Goal: Information Seeking & Learning: Compare options

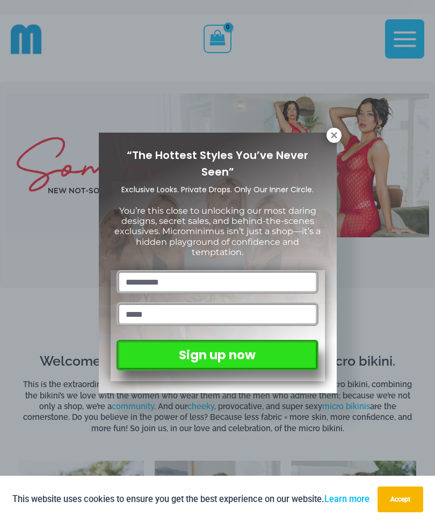
click at [338, 133] on icon at bounding box center [334, 136] width 10 height 10
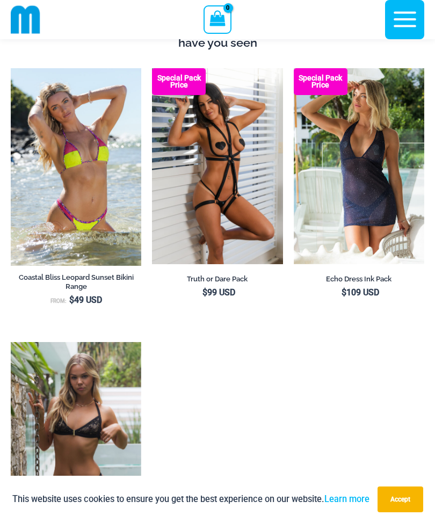
scroll to position [943, 0]
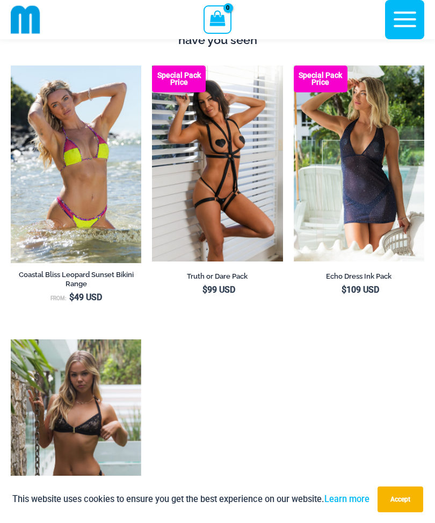
click at [301, 363] on ul "Coastal Bliss Leopard Sunset Bikini Range From: $ 49 USD Special Pack Price Tru…" at bounding box center [218, 339] width 414 height 547
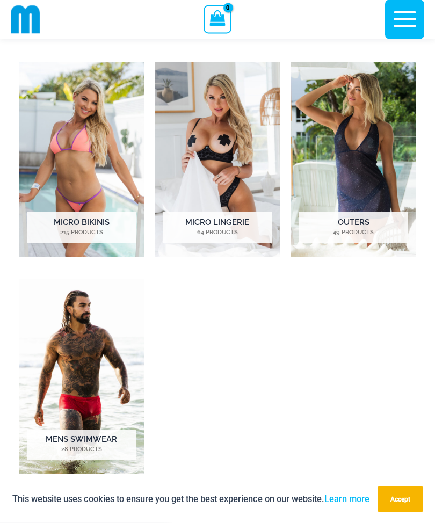
scroll to position [390, 0]
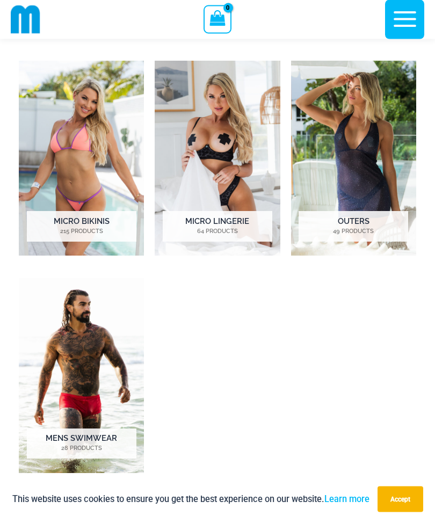
click at [228, 139] on img "Visit product category Micro Lingerie" at bounding box center [217, 158] width 125 height 195
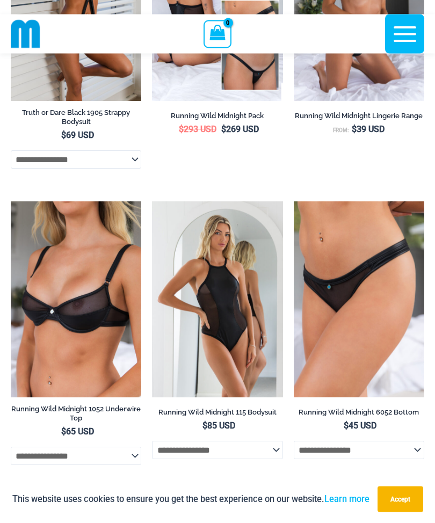
scroll to position [1139, 0]
click at [11, 201] on img at bounding box center [11, 201] width 0 height 0
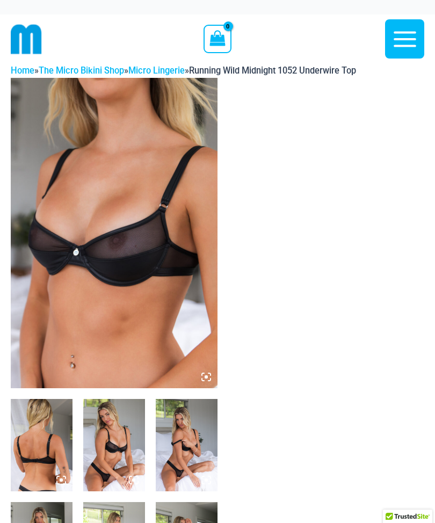
click at [121, 237] on img at bounding box center [114, 233] width 207 height 311
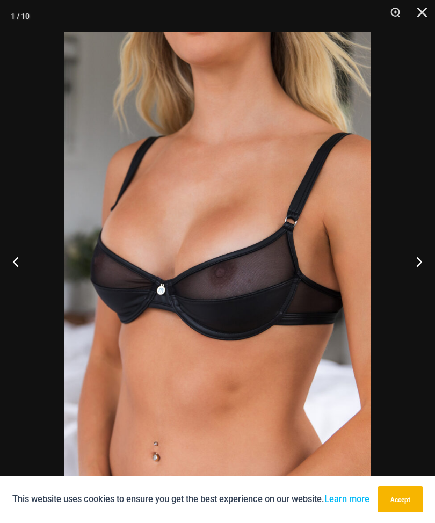
click at [416, 266] on button "Next" at bounding box center [415, 262] width 40 height 54
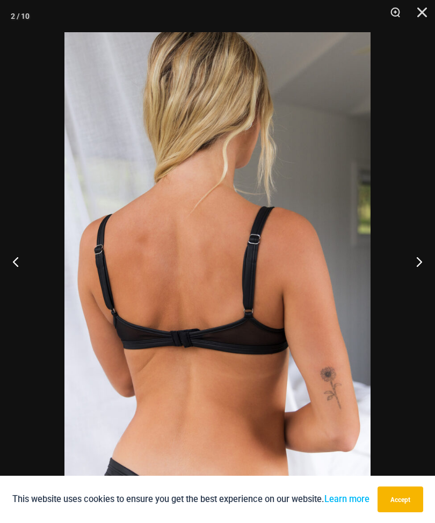
click at [419, 264] on button "Next" at bounding box center [415, 262] width 40 height 54
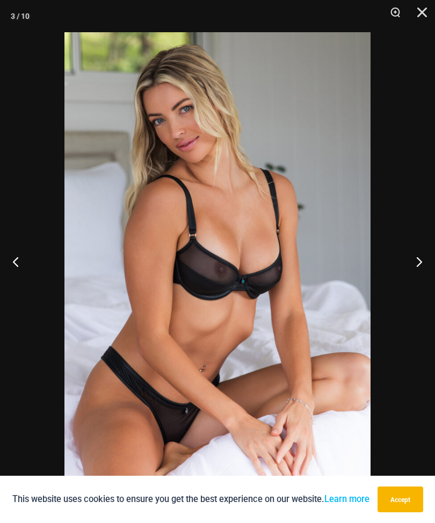
click at [416, 261] on button "Next" at bounding box center [415, 262] width 40 height 54
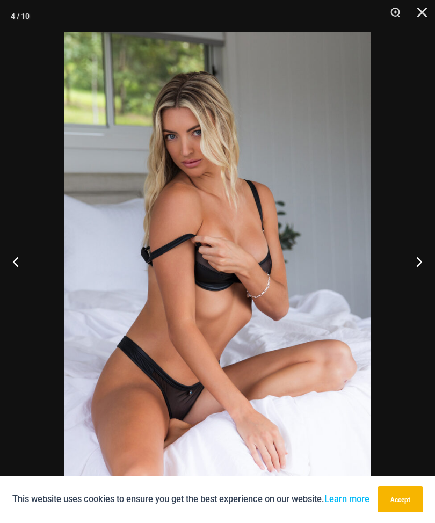
click at [419, 259] on button "Next" at bounding box center [415, 262] width 40 height 54
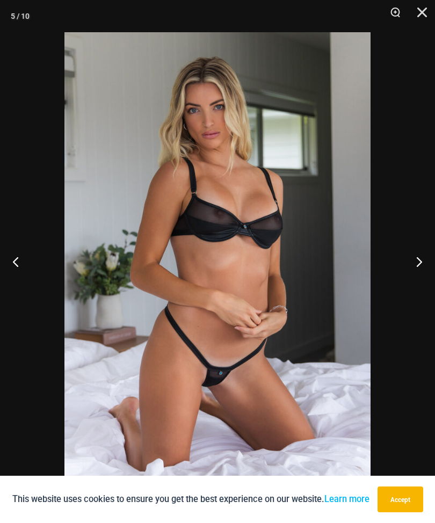
click at [417, 261] on button "Next" at bounding box center [415, 262] width 40 height 54
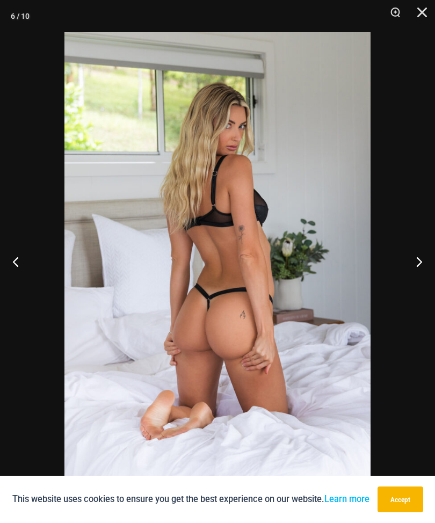
click at [417, 264] on button "Next" at bounding box center [415, 262] width 40 height 54
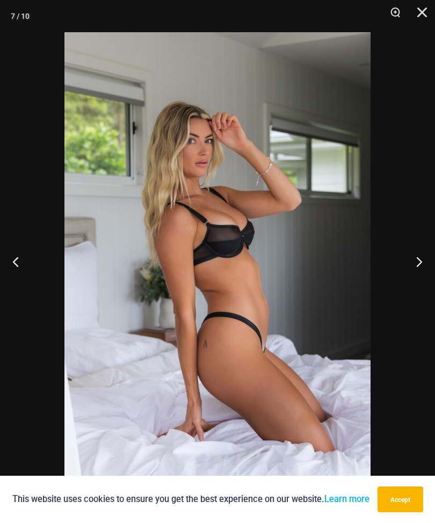
click at [419, 262] on button "Next" at bounding box center [415, 262] width 40 height 54
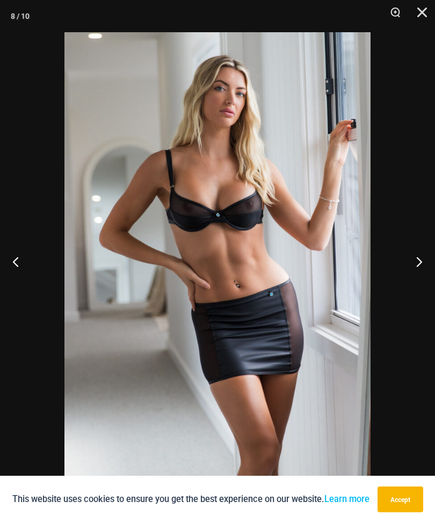
click at [427, 265] on button "Next" at bounding box center [415, 262] width 40 height 54
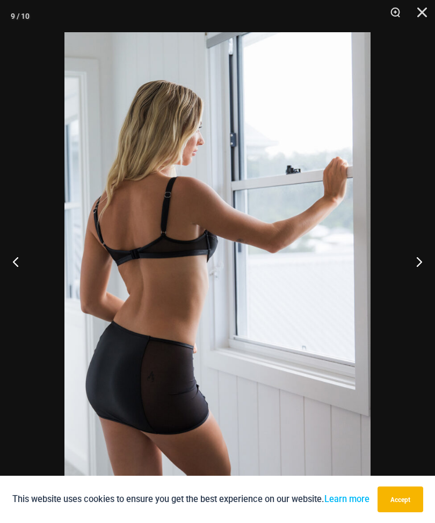
click at [413, 268] on button "Next" at bounding box center [415, 262] width 40 height 54
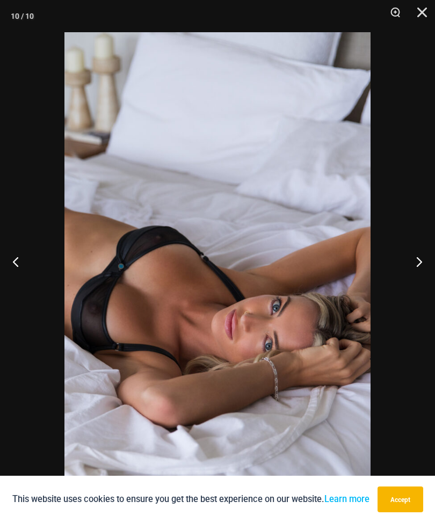
click at [415, 268] on button "Next" at bounding box center [415, 262] width 40 height 54
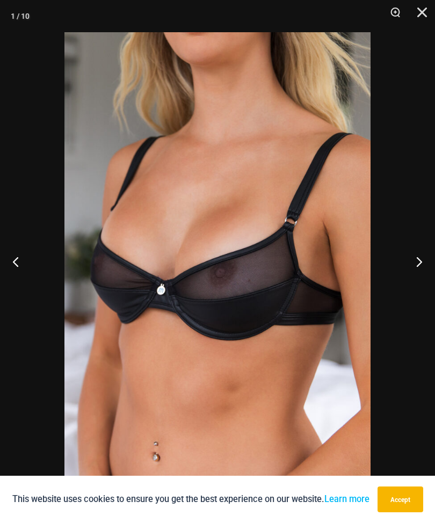
click at [412, 267] on button "Next" at bounding box center [415, 262] width 40 height 54
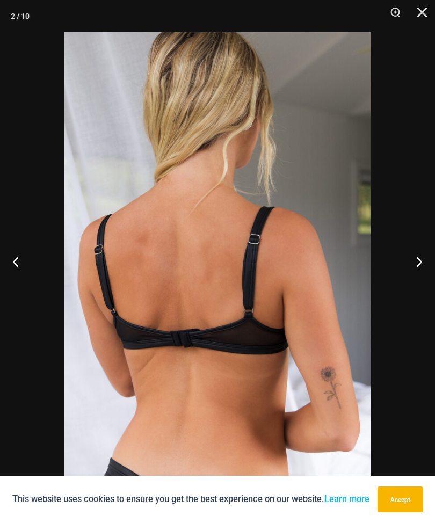
click at [421, 263] on button "Next" at bounding box center [415, 262] width 40 height 54
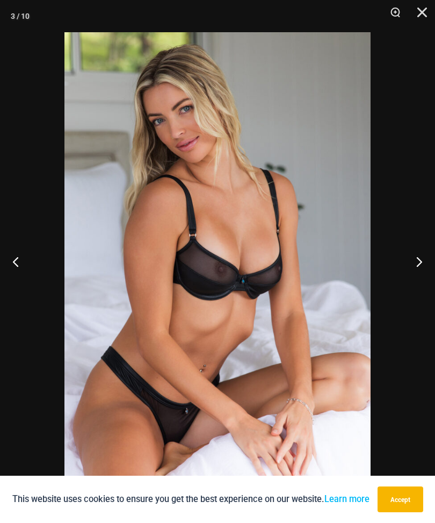
click at [417, 15] on button "Close" at bounding box center [418, 16] width 27 height 32
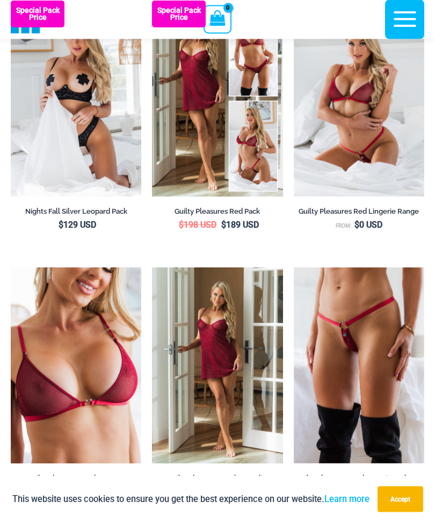
scroll to position [196, 0]
click at [11, 1] on img at bounding box center [11, 1] width 0 height 0
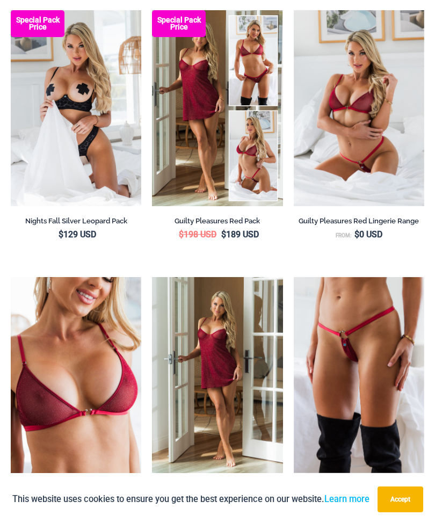
scroll to position [231, 0]
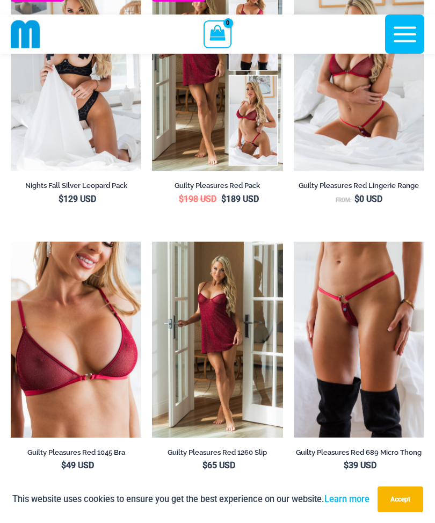
click at [11, 242] on img at bounding box center [11, 242] width 0 height 0
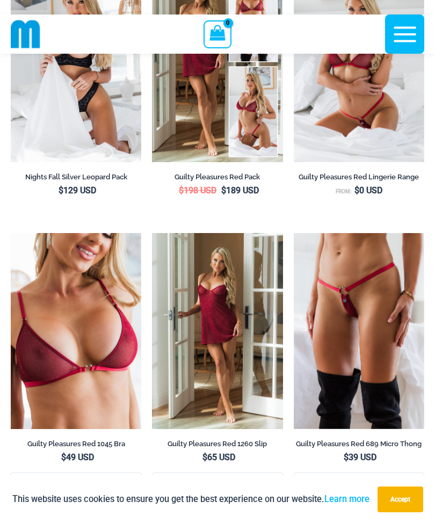
click at [294, 233] on img at bounding box center [294, 233] width 0 height 0
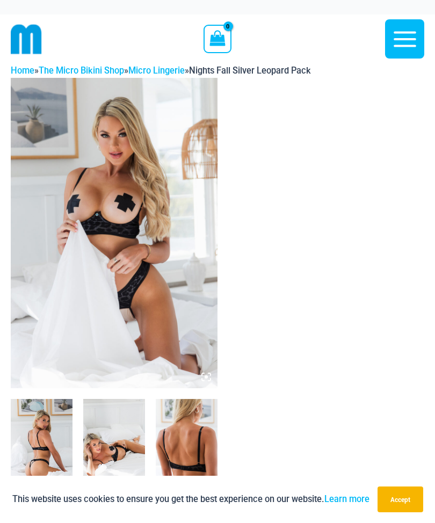
click at [86, 203] on img at bounding box center [114, 233] width 207 height 311
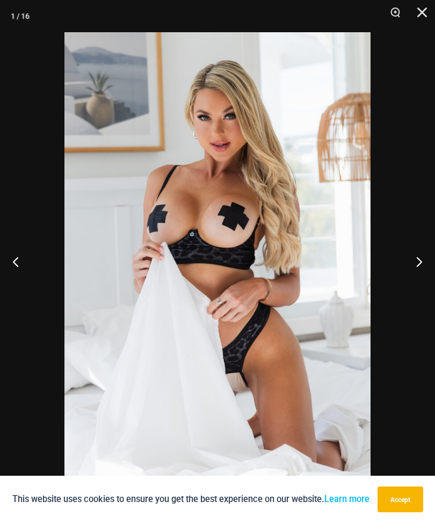
click at [415, 265] on button "Next" at bounding box center [415, 262] width 40 height 54
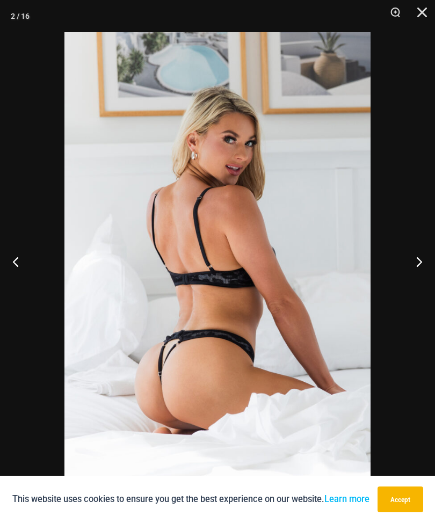
click at [412, 265] on button "Next" at bounding box center [415, 262] width 40 height 54
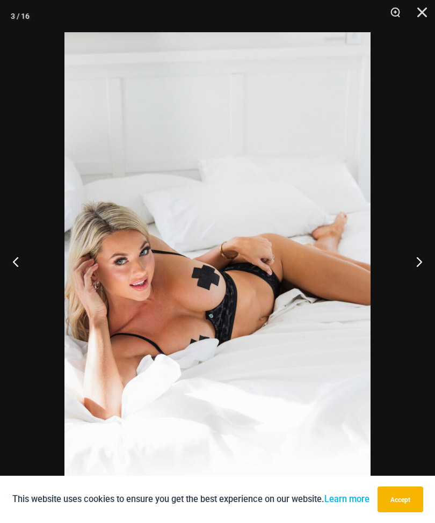
click at [418, 261] on button "Next" at bounding box center [415, 262] width 40 height 54
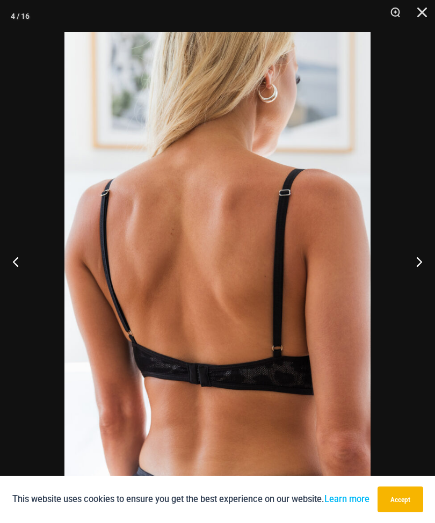
click at [417, 260] on button "Next" at bounding box center [415, 262] width 40 height 54
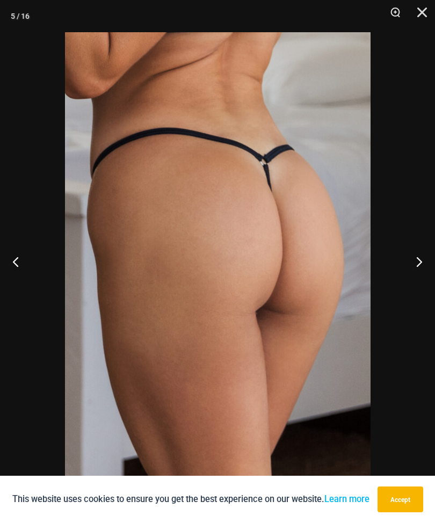
click at [418, 259] on button "Next" at bounding box center [415, 262] width 40 height 54
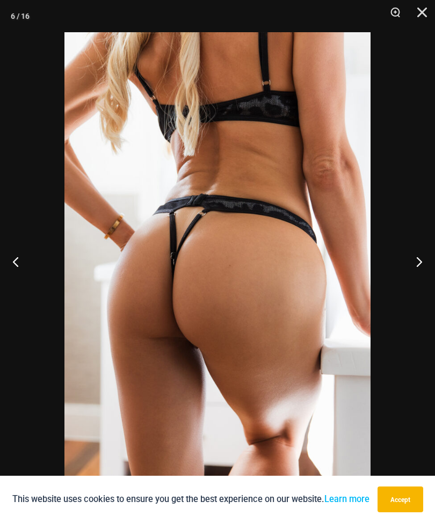
click at [420, 261] on button "Next" at bounding box center [415, 262] width 40 height 54
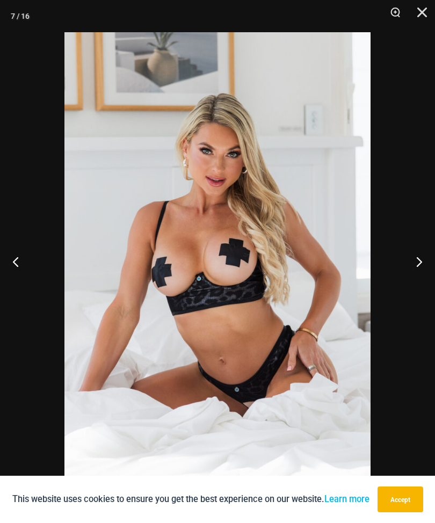
click at [416, 263] on button "Next" at bounding box center [415, 262] width 40 height 54
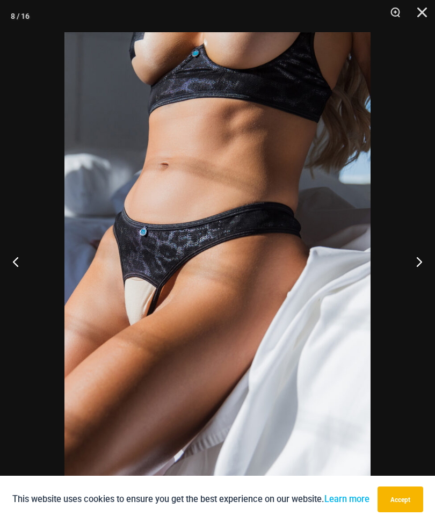
click at [417, 263] on button "Next" at bounding box center [415, 262] width 40 height 54
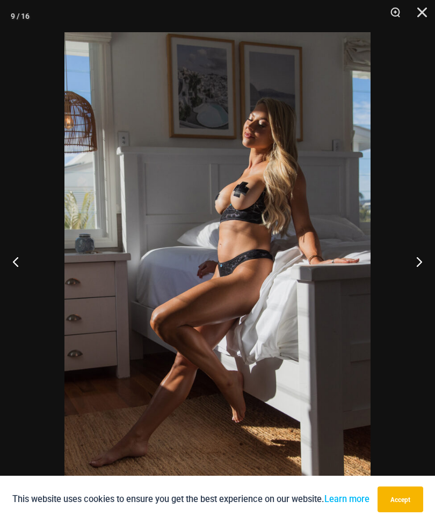
click at [417, 263] on button "Next" at bounding box center [415, 262] width 40 height 54
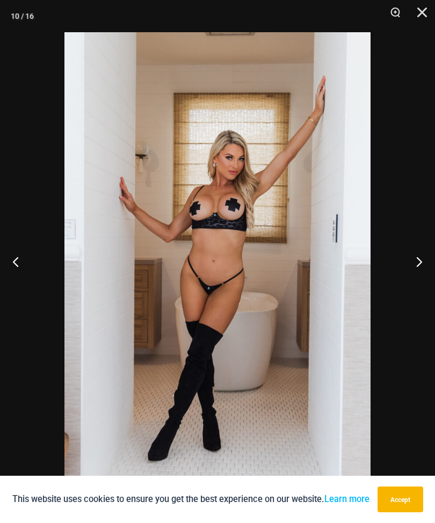
click at [419, 263] on button "Next" at bounding box center [415, 262] width 40 height 54
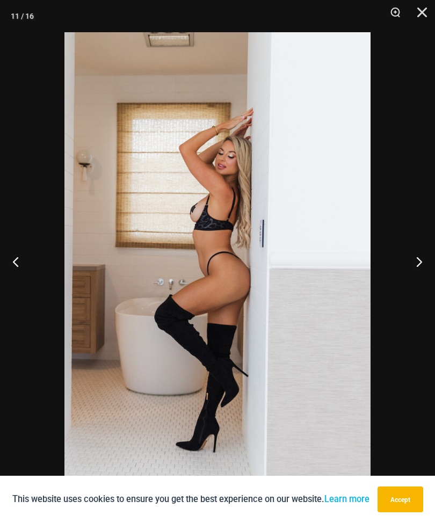
click at [415, 263] on button "Next" at bounding box center [415, 262] width 40 height 54
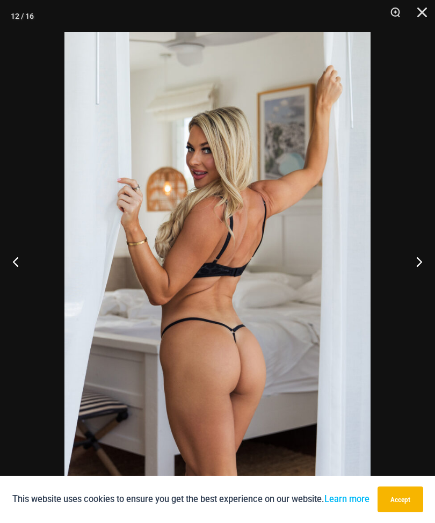
click at [417, 265] on button "Next" at bounding box center [415, 262] width 40 height 54
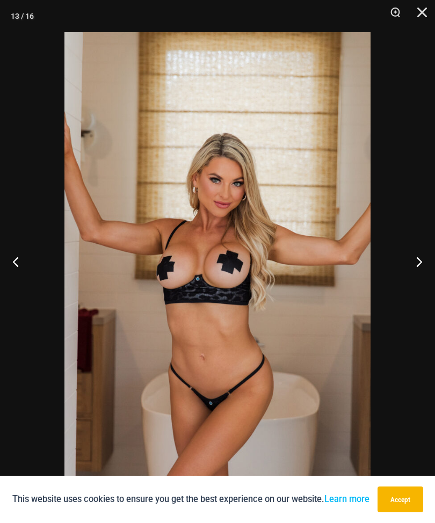
click at [426, 262] on button "Next" at bounding box center [415, 262] width 40 height 54
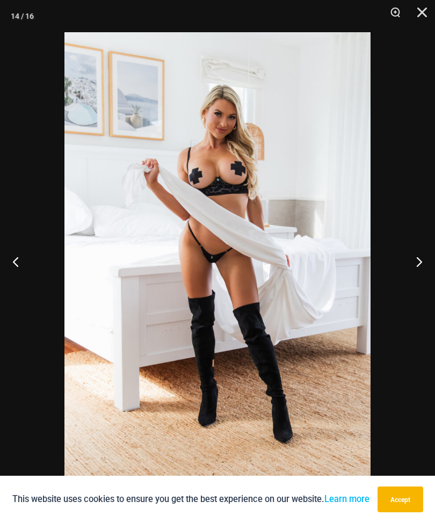
click at [413, 263] on button "Next" at bounding box center [415, 262] width 40 height 54
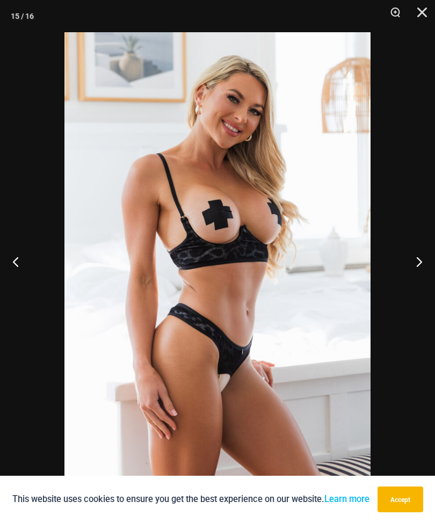
click at [414, 265] on button "Next" at bounding box center [415, 262] width 40 height 54
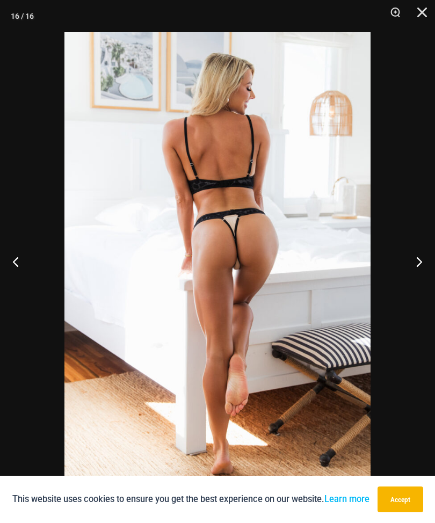
click at [416, 16] on button "Close" at bounding box center [418, 16] width 27 height 32
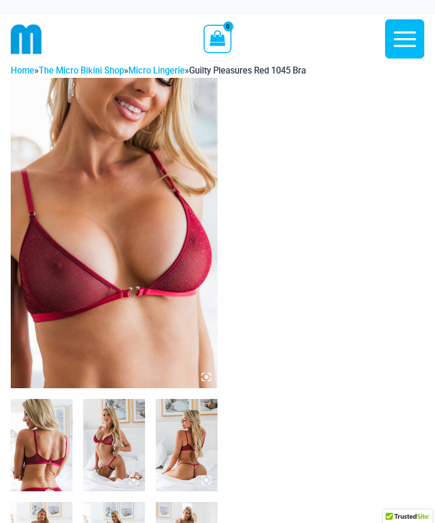
click at [59, 278] on img at bounding box center [114, 233] width 207 height 311
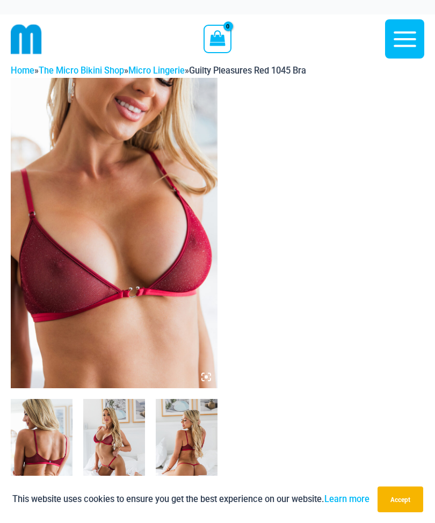
click at [67, 282] on img at bounding box center [114, 233] width 207 height 311
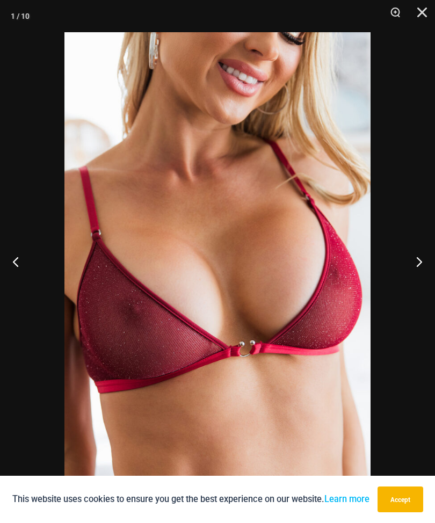
click at [413, 260] on button "Next" at bounding box center [415, 262] width 40 height 54
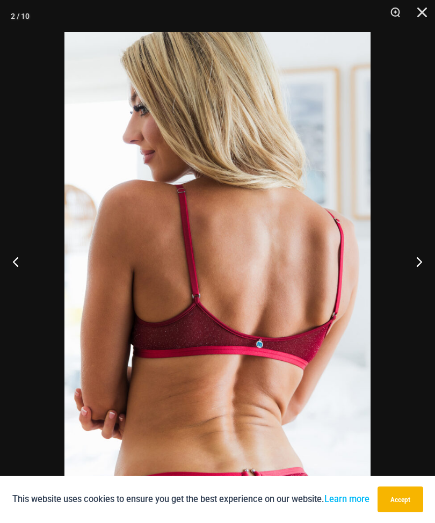
click at [414, 261] on button "Next" at bounding box center [415, 262] width 40 height 54
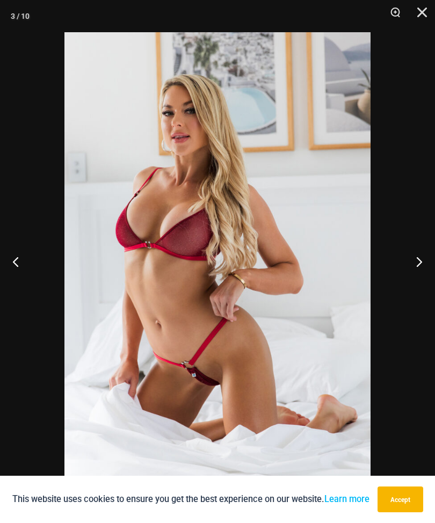
click at [413, 264] on button "Next" at bounding box center [415, 262] width 40 height 54
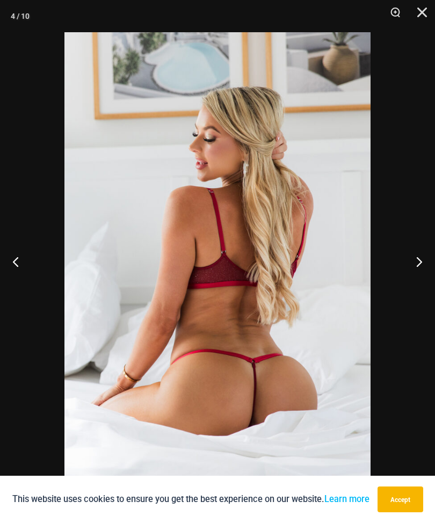
click at [414, 268] on button "Next" at bounding box center [415, 262] width 40 height 54
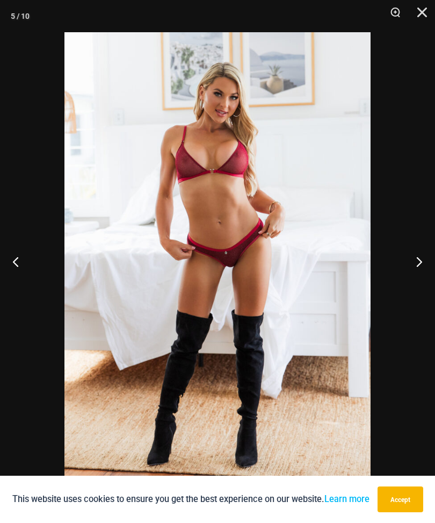
click at [427, 12] on button "Close" at bounding box center [418, 16] width 27 height 32
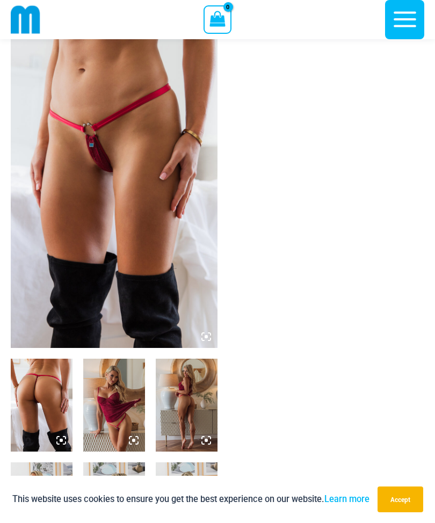
scroll to position [34, 0]
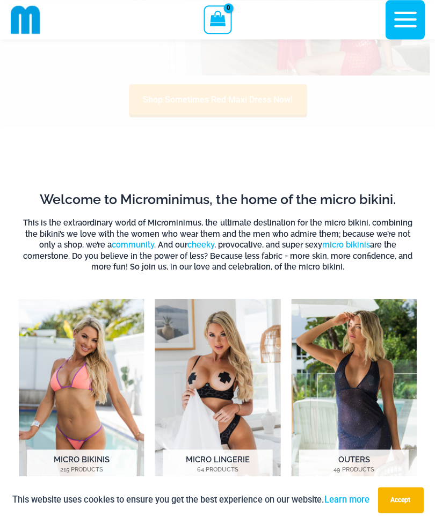
scroll to position [150, 0]
